Goal: Task Accomplishment & Management: Use online tool/utility

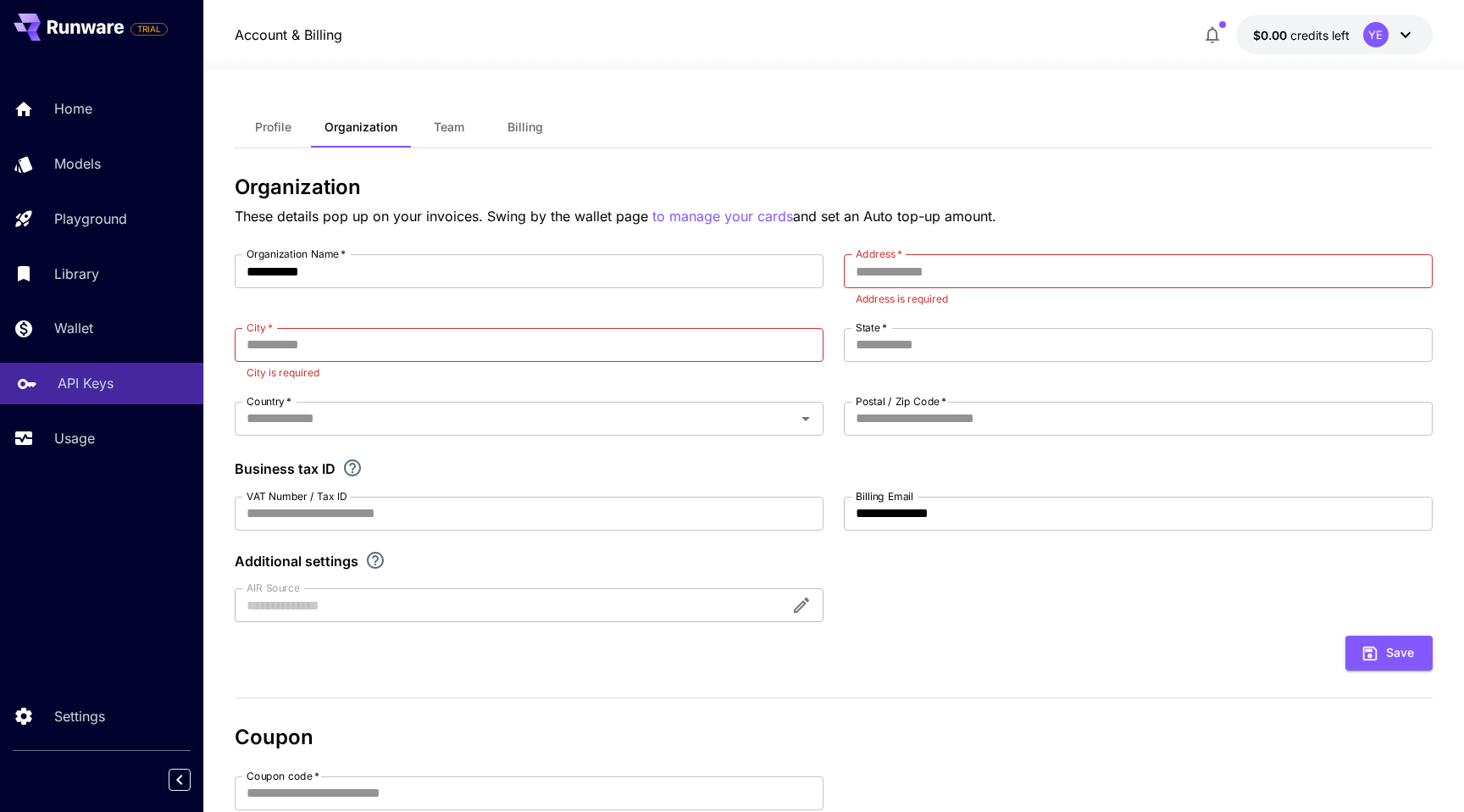
click at [101, 365] on link "API Keys" at bounding box center [102, 383] width 204 height 42
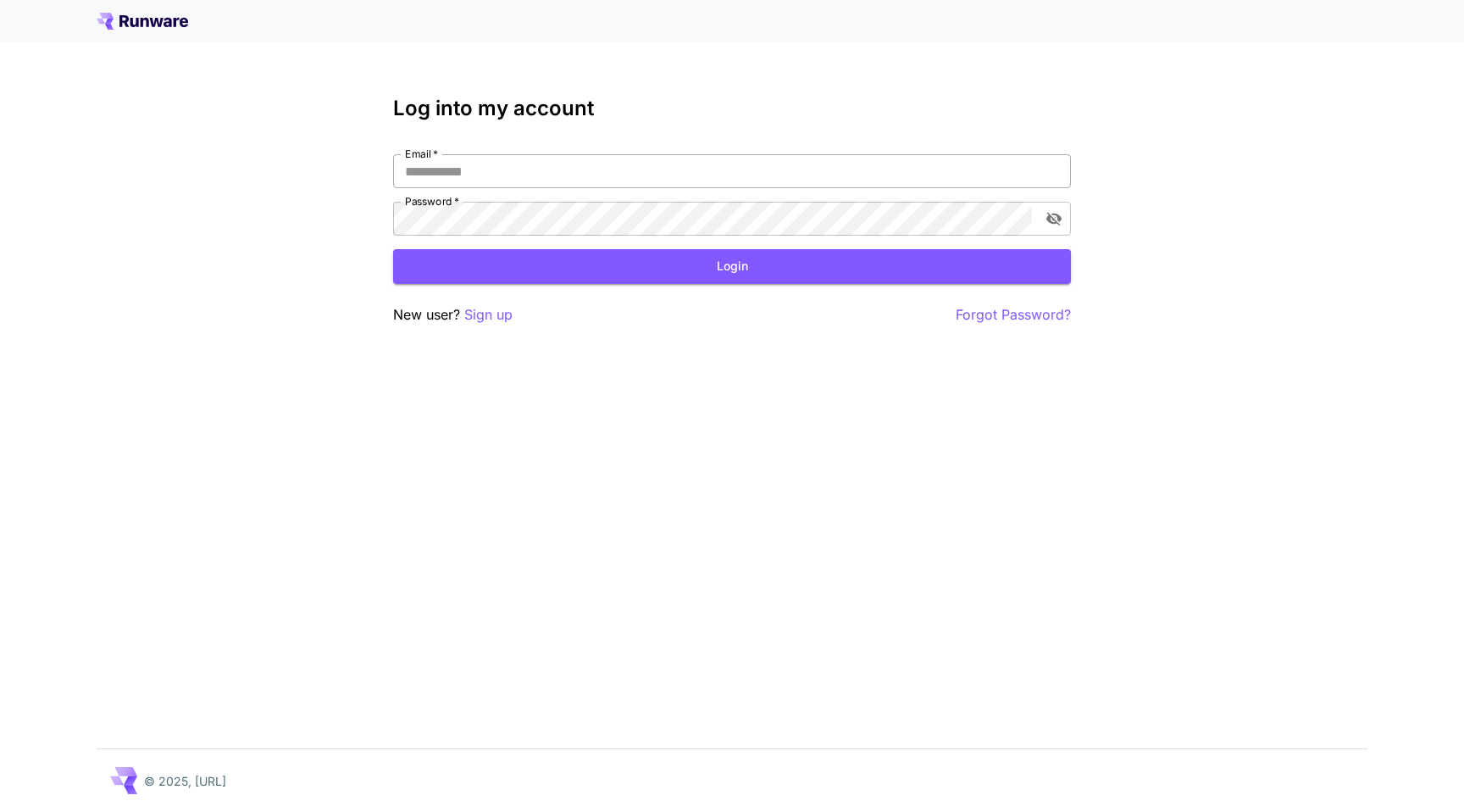
click at [489, 171] on input "Email   *" at bounding box center [732, 171] width 678 height 34
type input "**********"
click at [608, 263] on button "Login" at bounding box center [732, 266] width 678 height 35
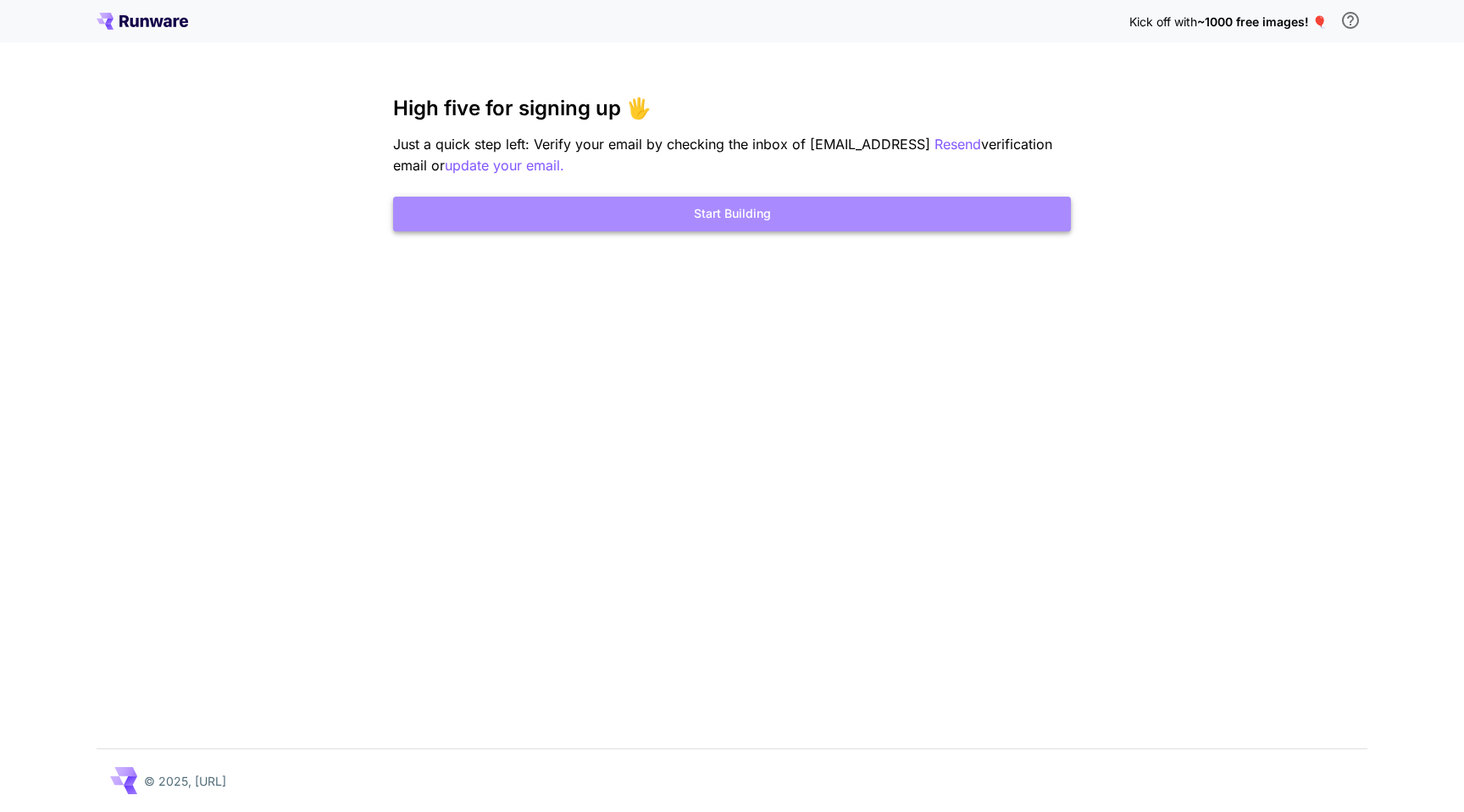
click at [642, 225] on button "Start Building" at bounding box center [732, 214] width 678 height 35
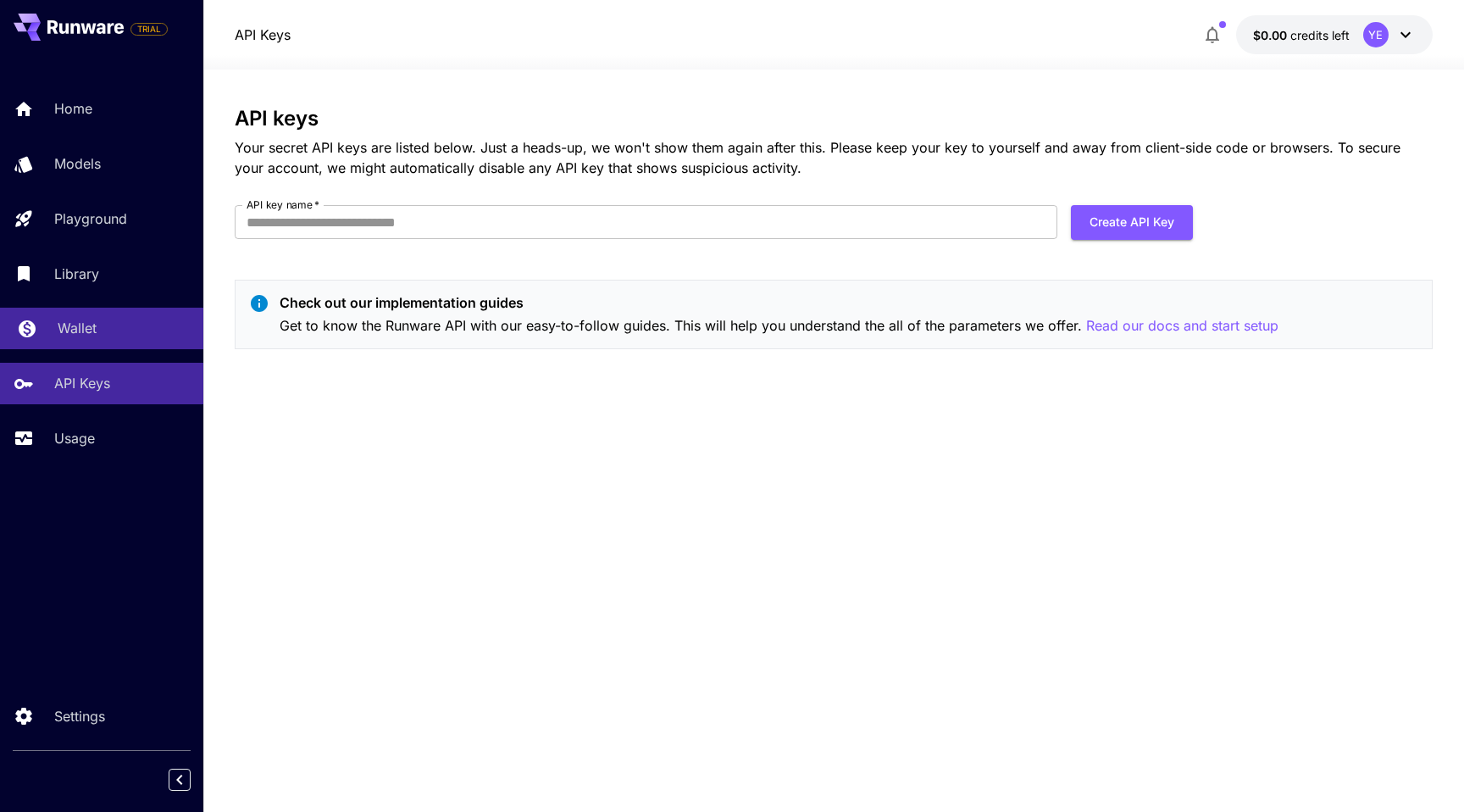
click at [97, 335] on div "Wallet" at bounding box center [123, 328] width 132 height 21
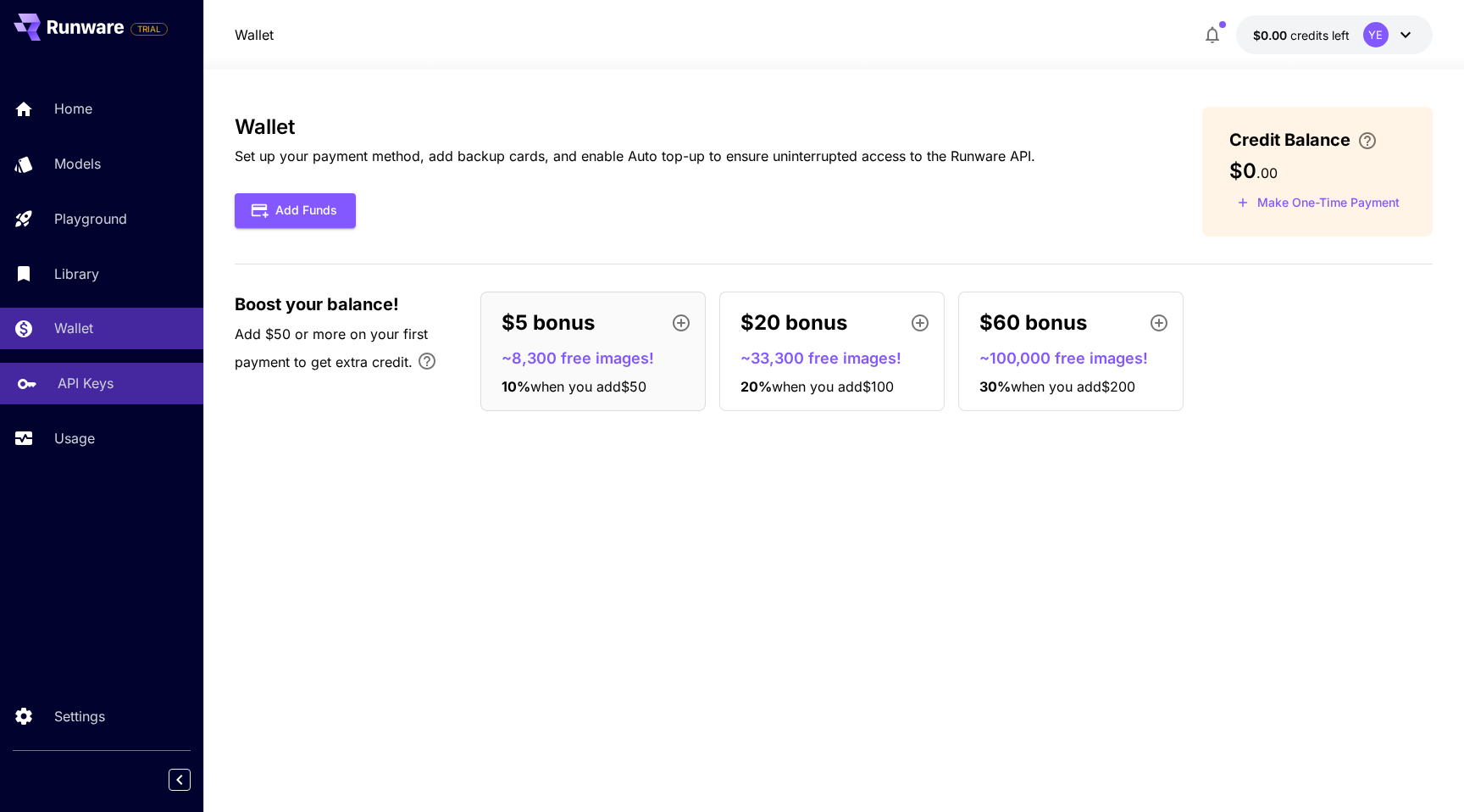
click at [98, 382] on p "API Keys" at bounding box center [85, 383] width 56 height 21
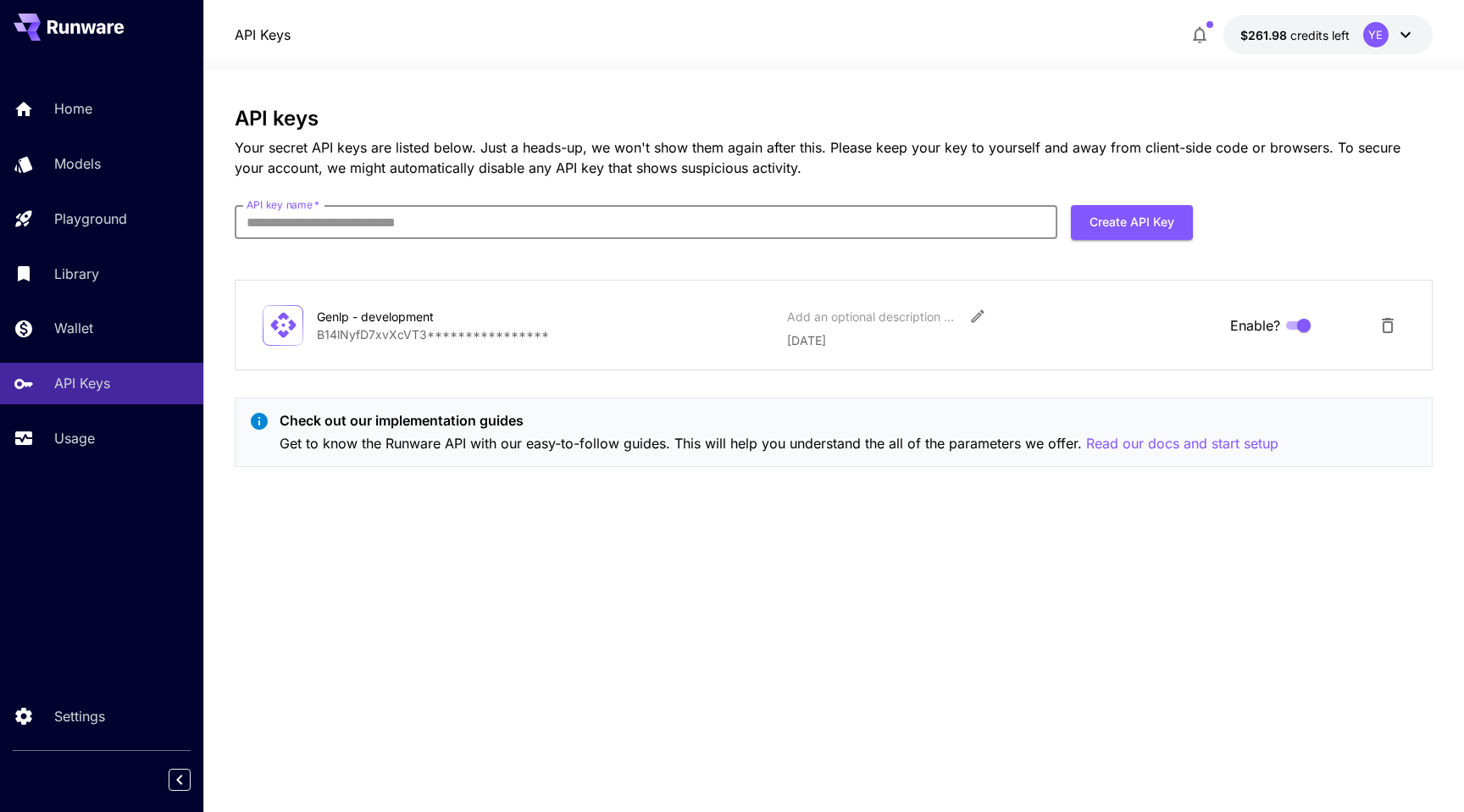
click at [675, 220] on input "API key name   *" at bounding box center [646, 222] width 823 height 34
click at [744, 412] on p "Check out our implementation guides" at bounding box center [779, 420] width 999 height 21
drag, startPoint x: 319, startPoint y: 313, endPoint x: 360, endPoint y: 315, distance: 41.0
click at [360, 315] on div "Genlp - development" at bounding box center [401, 316] width 169 height 18
copy div "Genlp -"
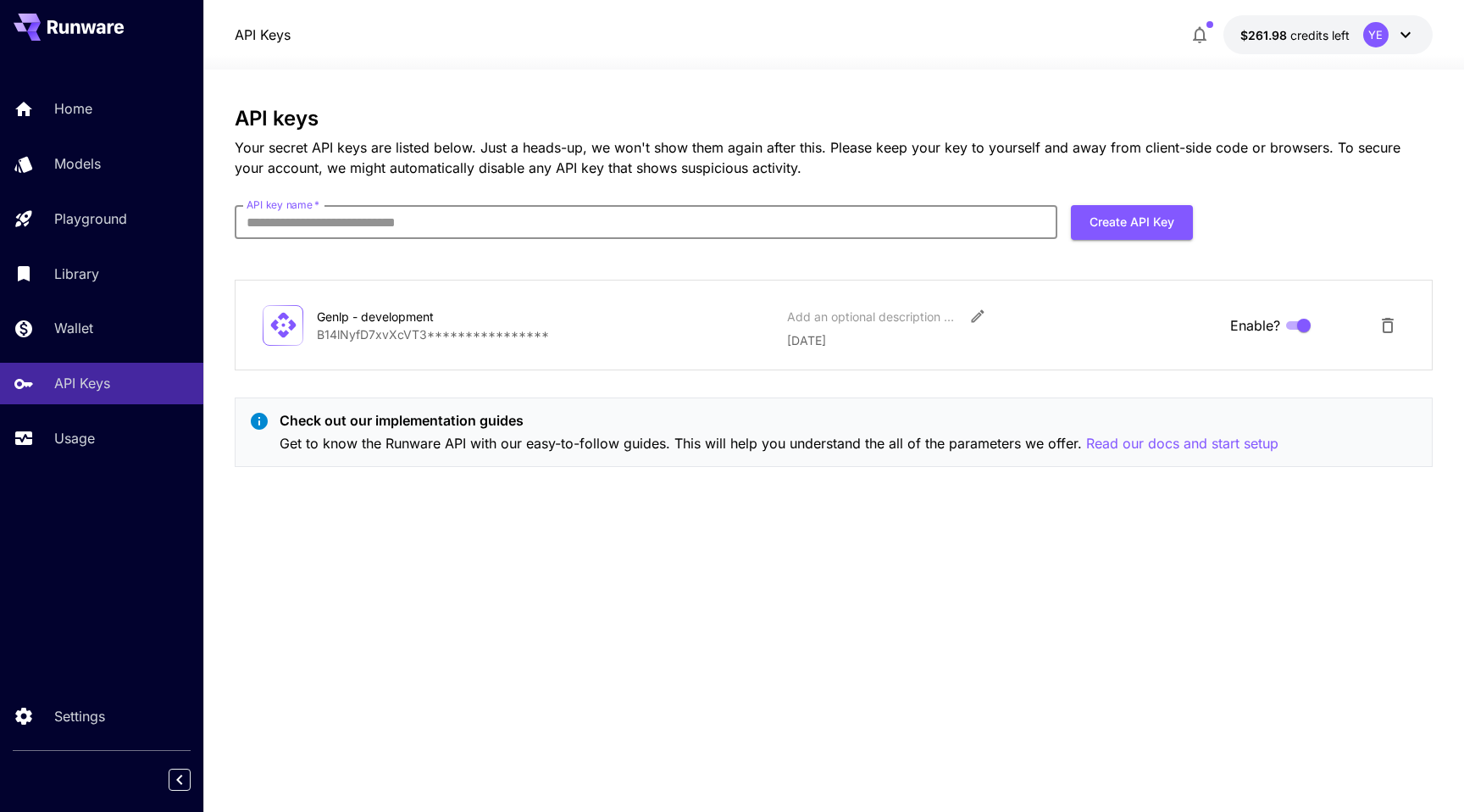
click at [381, 222] on input "API key name   *" at bounding box center [646, 222] width 823 height 34
paste input "*******"
type input "**********"
click at [1119, 221] on button "Create API Key" at bounding box center [1132, 222] width 122 height 35
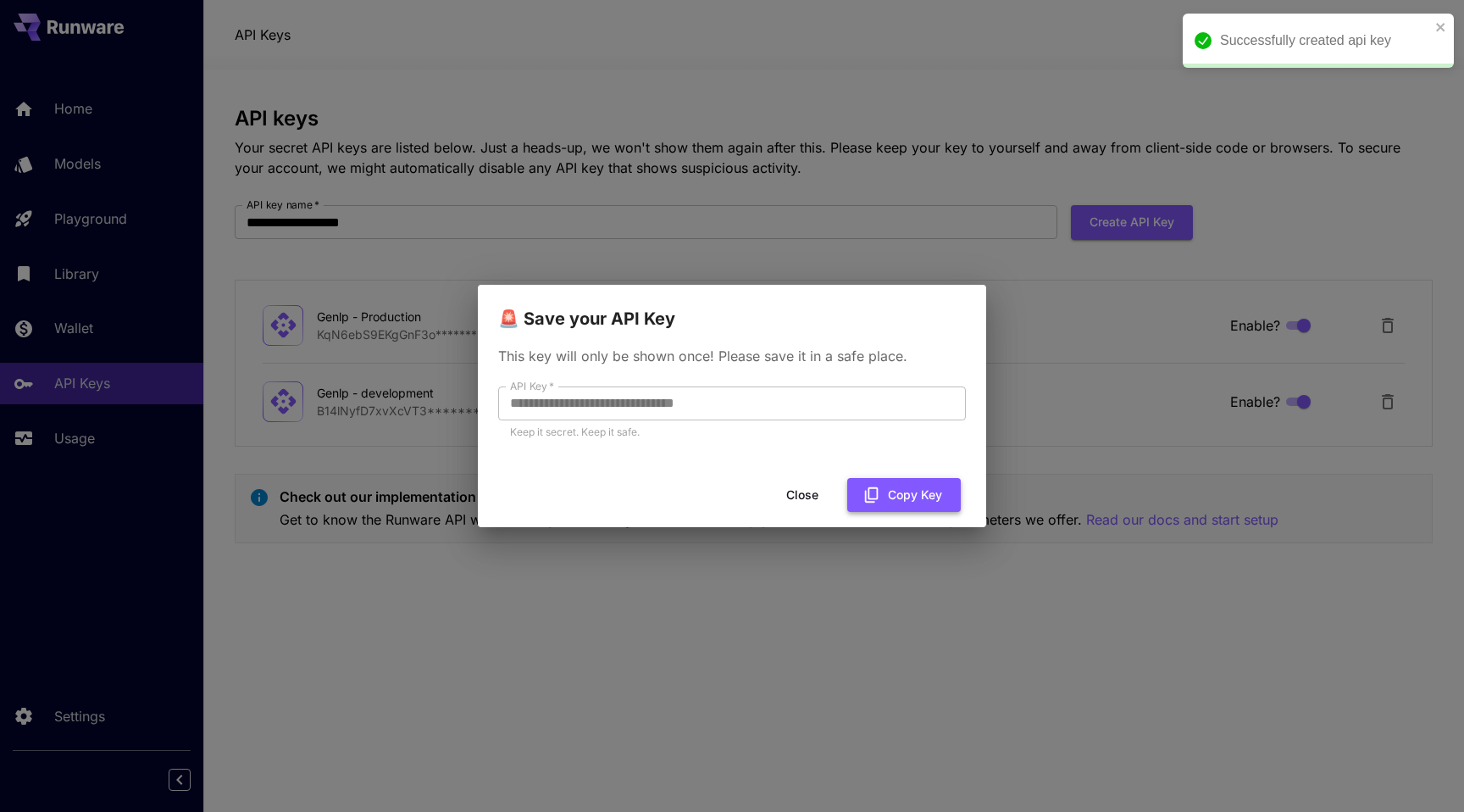
click at [894, 498] on button "Copy Key" at bounding box center [904, 495] width 114 height 35
click at [819, 493] on button "Close" at bounding box center [815, 495] width 76 height 35
